Goal: Task Accomplishment & Management: Use online tool/utility

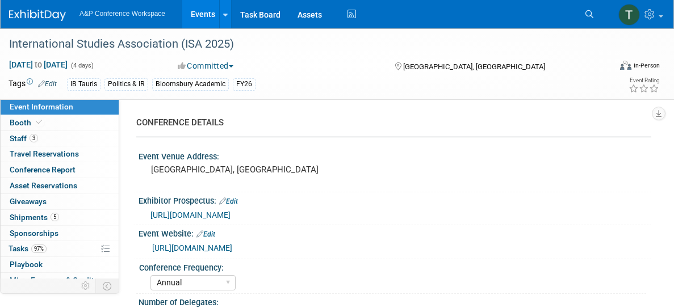
select select "Annual"
select select "Level 1"
select select "In-Person Booth"
select select "Politics & International Relations"
select select "Bloomsbury/Rowman & [PERSON_NAME]"
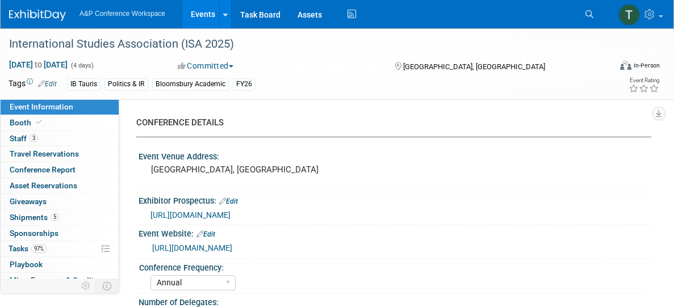
select select "[PERSON_NAME]"
select select "Networking/Commissioning"
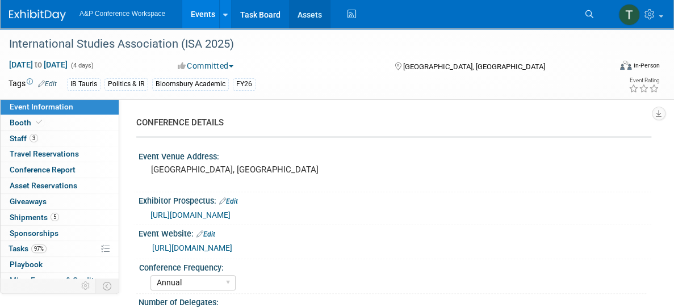
click at [310, 11] on link "Assets" at bounding box center [309, 14] width 41 height 28
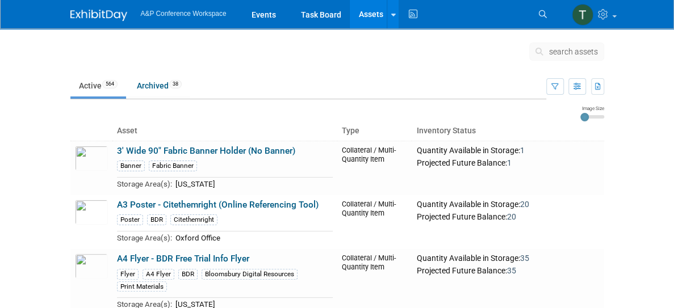
click at [598, 51] on span "search assets" at bounding box center [573, 51] width 49 height 9
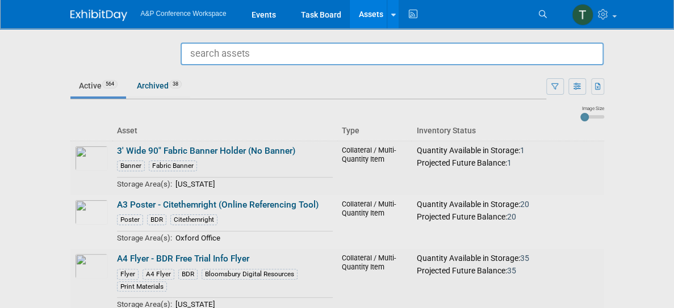
click at [604, 51] on input "text" at bounding box center [392, 54] width 423 height 23
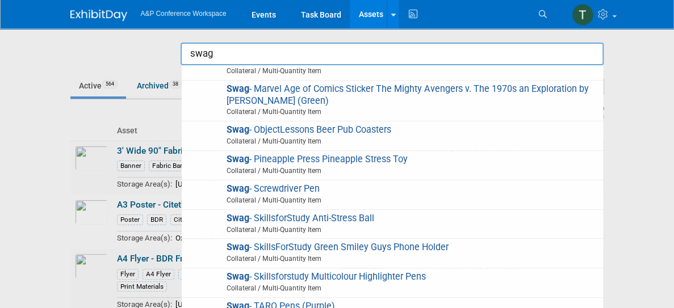
scroll to position [1176, 0]
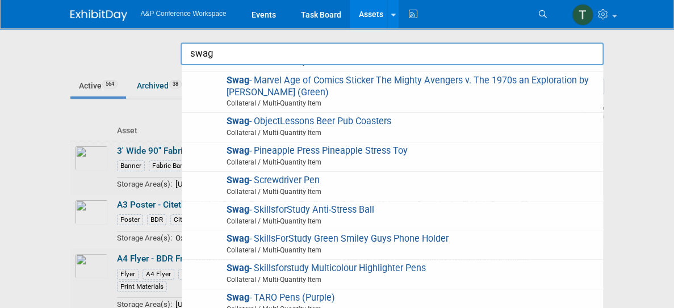
type input "swag"
click at [337, 208] on div at bounding box center [337, 154] width 0 height 308
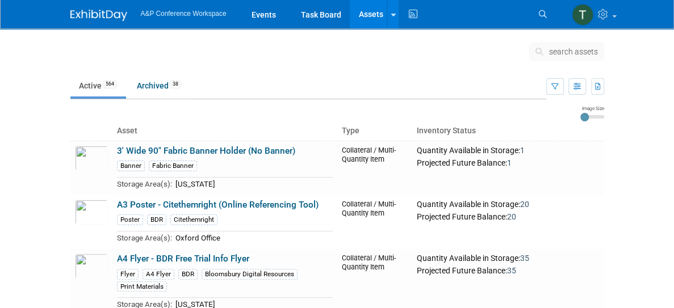
scroll to position [1, 0]
click at [598, 53] on span "search assets" at bounding box center [573, 51] width 49 height 9
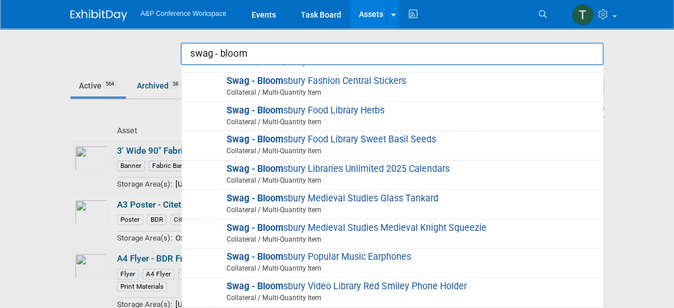
scroll to position [264, 0]
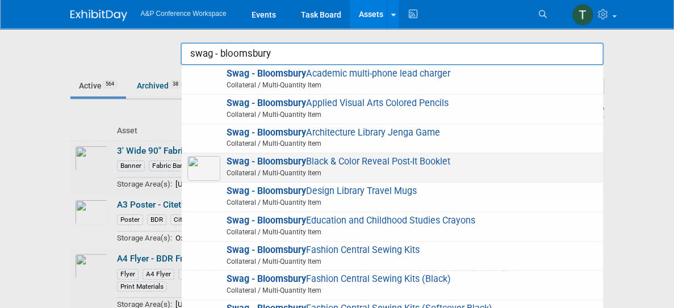
click at [401, 162] on span "Swag - Bloomsbury Black & Color Reveal Post-It Booklet Collateral / Multi-Quant…" at bounding box center [392, 167] width 410 height 23
type input "Swag - Bloomsbury Black & Color Reveal Post-It Booklet"
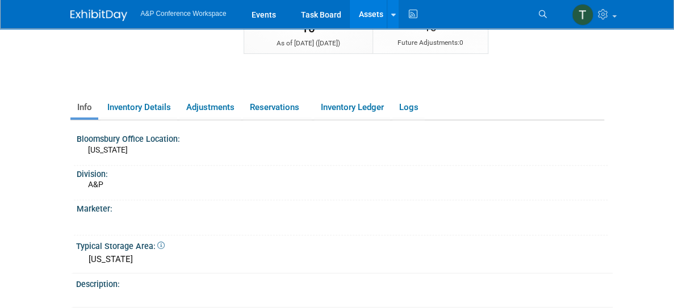
scroll to position [130, 0]
click at [105, 103] on link "Inventory Details" at bounding box center [139, 108] width 77 height 20
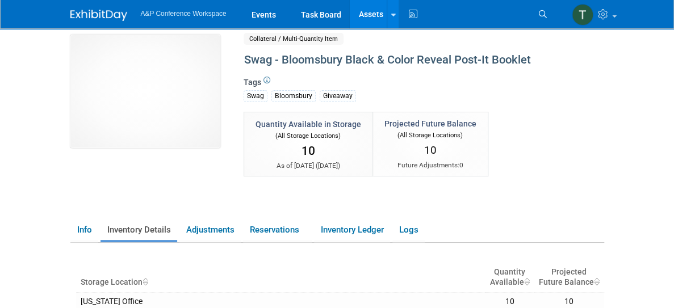
scroll to position [0, 0]
